Goal: Find specific page/section: Find specific page/section

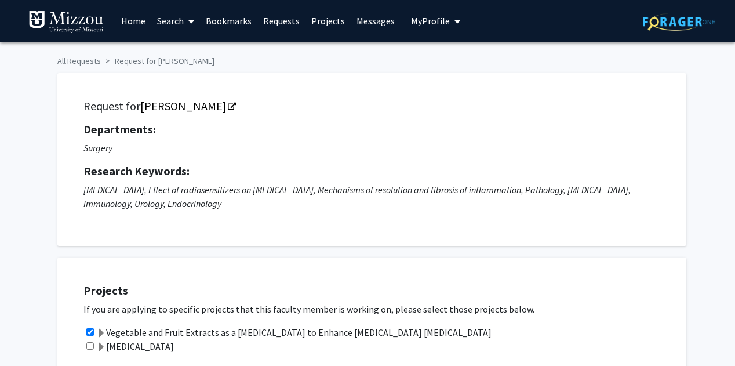
click at [162, 24] on link "Search" at bounding box center [175, 21] width 49 height 41
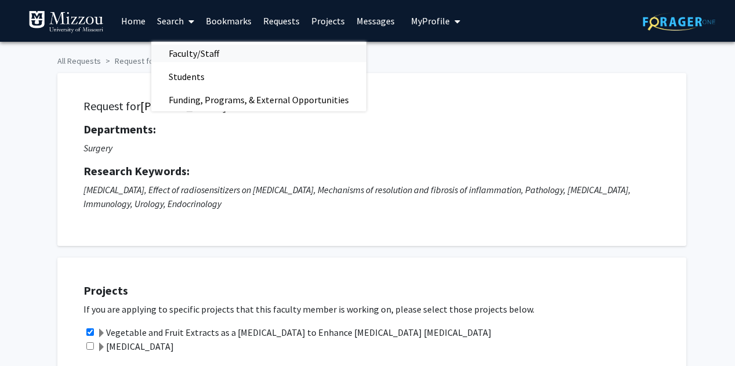
click at [167, 51] on span "Faculty/Staff" at bounding box center [193, 53] width 85 height 23
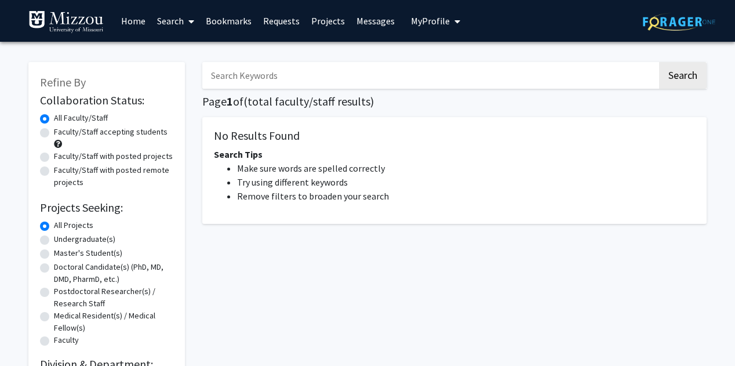
click at [223, 84] on input "Search Keywords" at bounding box center [429, 75] width 455 height 27
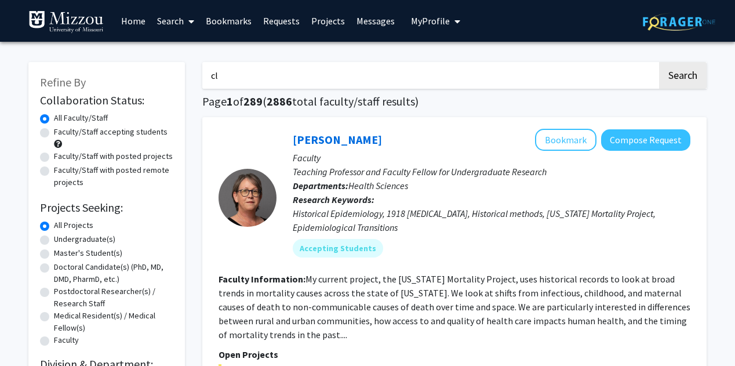
type input "c"
type input "[PERSON_NAME]"
click at [659, 62] on button "Search" at bounding box center [683, 75] width 48 height 27
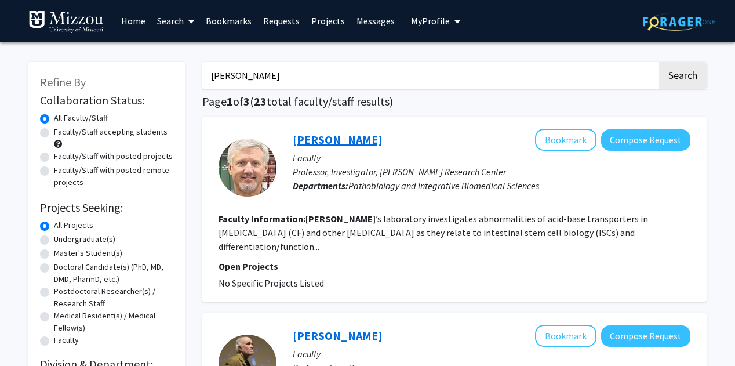
click at [303, 134] on link "[PERSON_NAME]" at bounding box center [337, 139] width 89 height 14
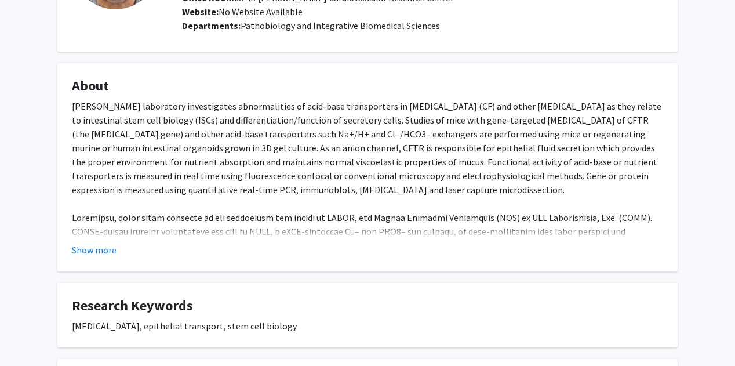
scroll to position [144, 0]
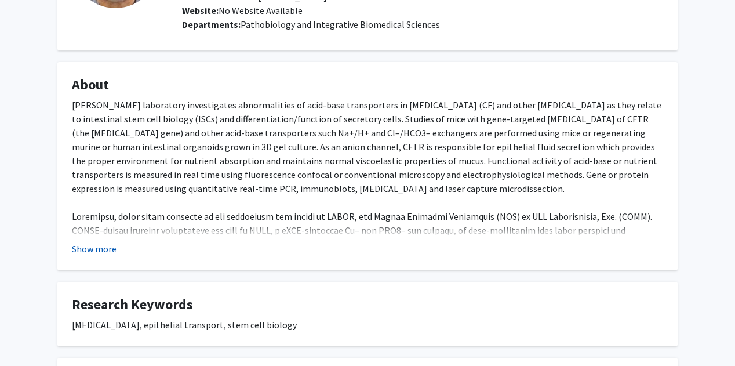
click at [101, 249] on button "Show more" at bounding box center [94, 249] width 45 height 14
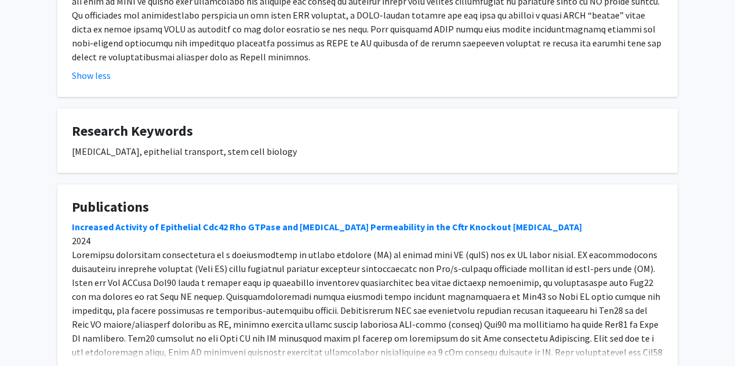
scroll to position [457, 0]
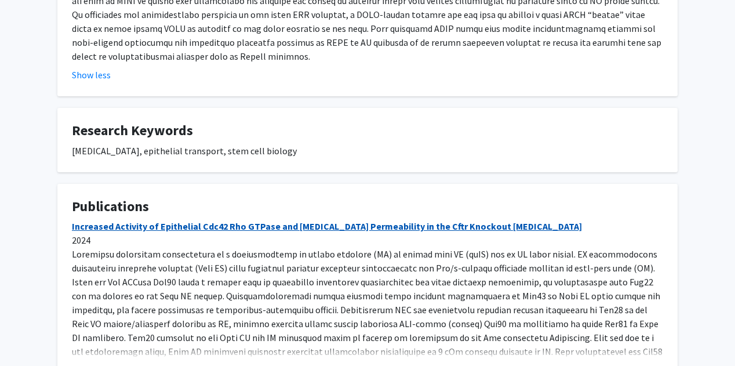
click at [158, 220] on link "Increased Activity of Epithelial Cdc42 Rho GTPase and [MEDICAL_DATA] Permeabili…" at bounding box center [327, 226] width 510 height 12
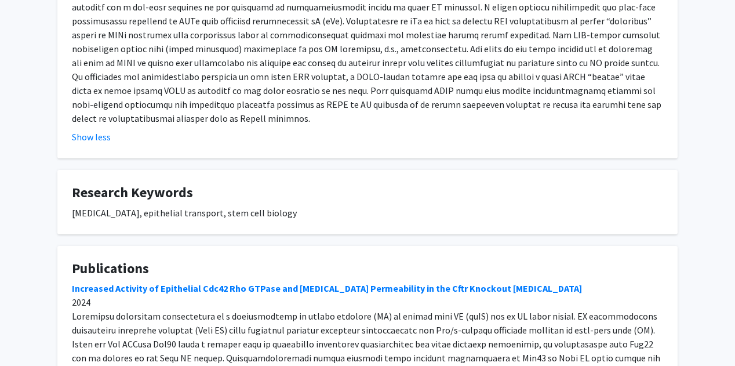
scroll to position [541, 0]
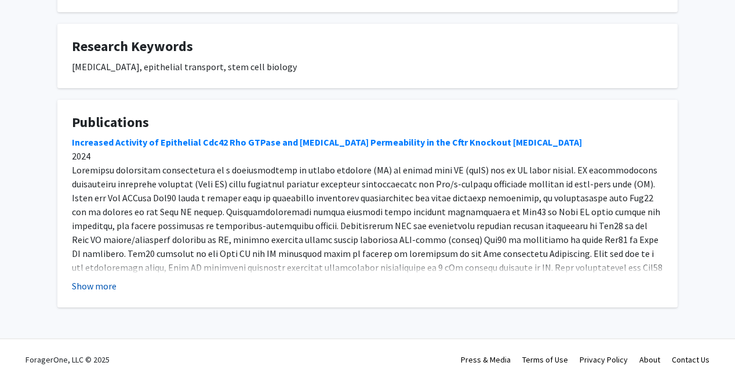
click at [107, 279] on button "Show more" at bounding box center [94, 286] width 45 height 14
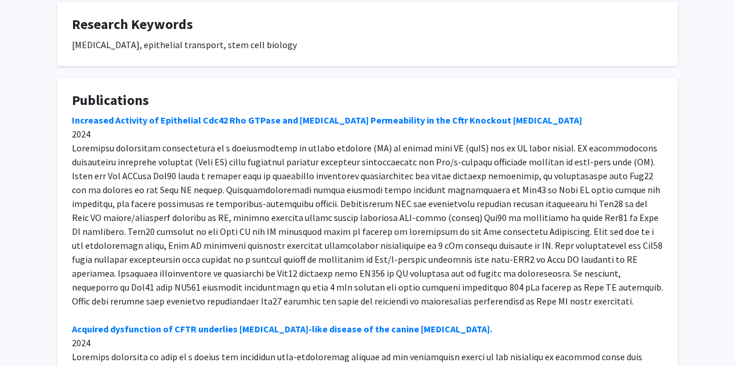
scroll to position [561, 0]
